Goal: Obtain resource: Download file/media

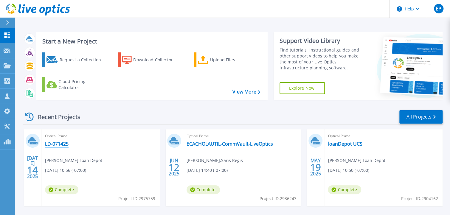
click at [53, 146] on link "LD-071425" at bounding box center [57, 144] width 24 height 6
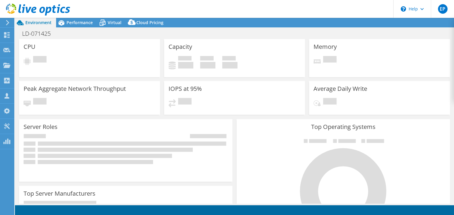
select select "USD"
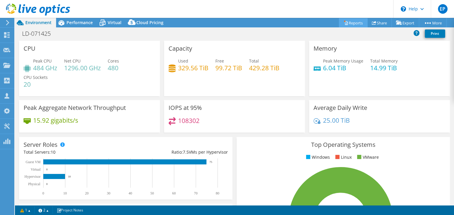
click at [352, 21] on link "Reports" at bounding box center [353, 22] width 29 height 9
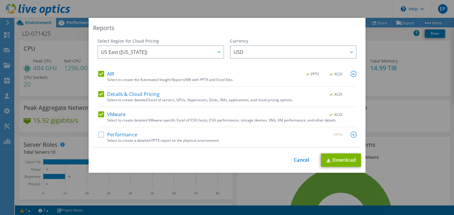
click at [99, 75] on label "AIR" at bounding box center [106, 74] width 16 height 6
click at [0, 0] on input "AIR" at bounding box center [0, 0] width 0 height 0
click at [99, 97] on div "Details & Cloud Pricing .XLSX" at bounding box center [227, 94] width 258 height 7
click at [99, 95] on label "Details & Cloud Pricing" at bounding box center [128, 94] width 61 height 6
click at [0, 0] on input "Details & Cloud Pricing" at bounding box center [0, 0] width 0 height 0
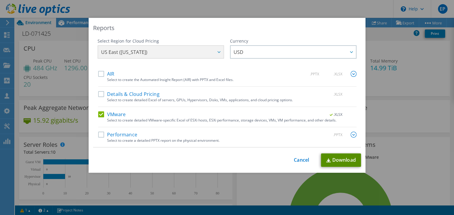
click at [337, 163] on link "Download" at bounding box center [341, 160] width 40 height 13
click at [246, 16] on div "Reports Select Region for Cloud Pricing Asia Pacific ([GEOGRAPHIC_DATA]) [GEOGR…" at bounding box center [227, 107] width 454 height 215
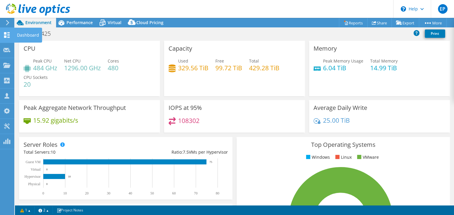
click at [3, 37] on icon at bounding box center [6, 35] width 7 height 6
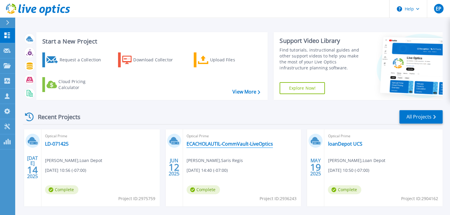
click at [223, 146] on link "ECACHOLAUTIL-CommVault-LiveOptics" at bounding box center [230, 144] width 87 height 6
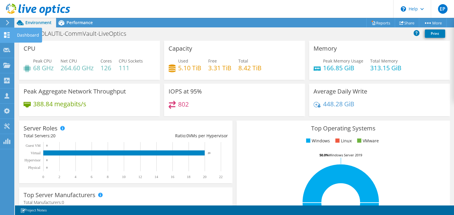
click at [10, 36] on icon at bounding box center [6, 35] width 7 height 6
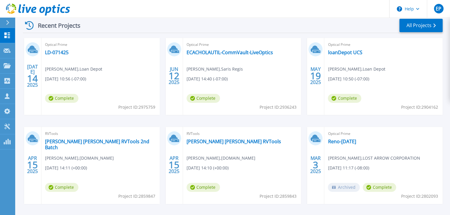
scroll to position [95, 0]
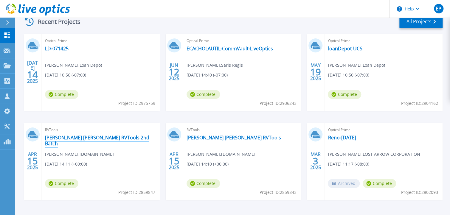
click at [77, 137] on link "[PERSON_NAME] [PERSON_NAME] RVTools 2nd Batch" at bounding box center [100, 141] width 111 height 12
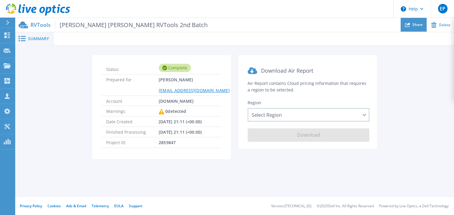
drag, startPoint x: 402, startPoint y: 32, endPoint x: 405, endPoint y: 27, distance: 5.6
click at [404, 30] on div "Help EP Partner Team Member [PERSON_NAME] [EMAIL_ADDRESS][DOMAIN_NAME] [DOMAIN_…" at bounding box center [227, 98] width 454 height 197
click at [407, 25] on icon at bounding box center [407, 24] width 5 height 5
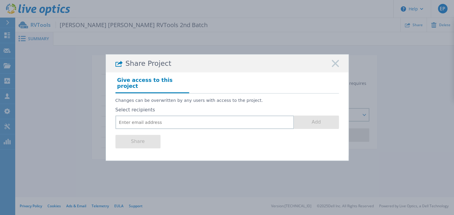
click at [330, 71] on div "Share Project" at bounding box center [227, 64] width 243 height 18
click at [334, 67] on icon at bounding box center [335, 63] width 7 height 7
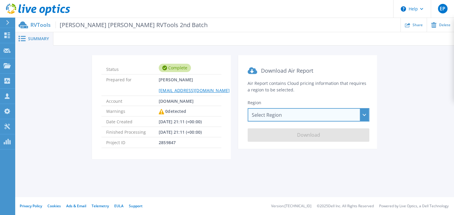
click at [311, 113] on div "Select Region [GEOGRAPHIC_DATA] ([GEOGRAPHIC_DATA]) [GEOGRAPHIC_DATA] ([GEOGRAP…" at bounding box center [309, 114] width 122 height 13
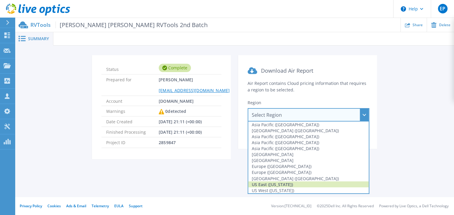
click at [279, 186] on div "US East ([US_STATE])" at bounding box center [308, 185] width 121 height 6
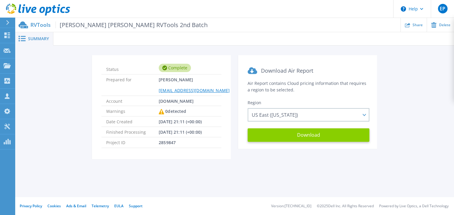
click at [292, 135] on button "Download" at bounding box center [309, 135] width 122 height 13
